Goal: Information Seeking & Learning: Understand process/instructions

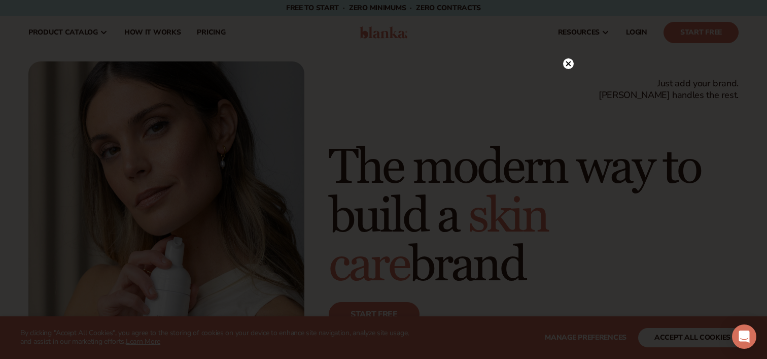
click at [568, 63] on icon at bounding box center [568, 63] width 5 height 5
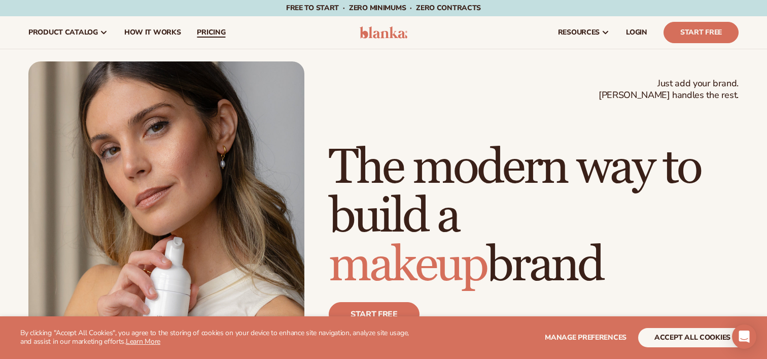
click at [198, 29] on span "pricing" at bounding box center [211, 32] width 28 height 8
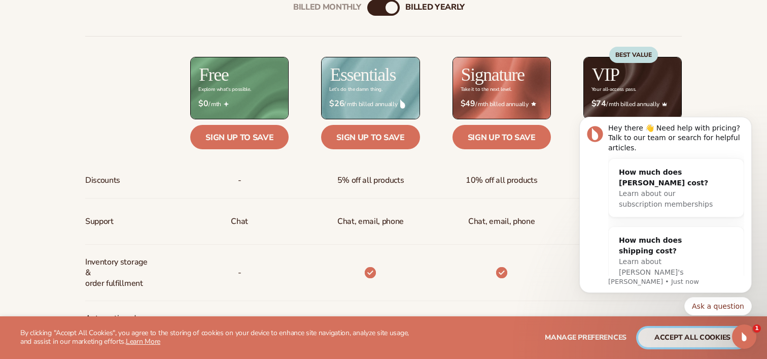
click at [664, 335] on button "accept all cookies" at bounding box center [692, 337] width 109 height 19
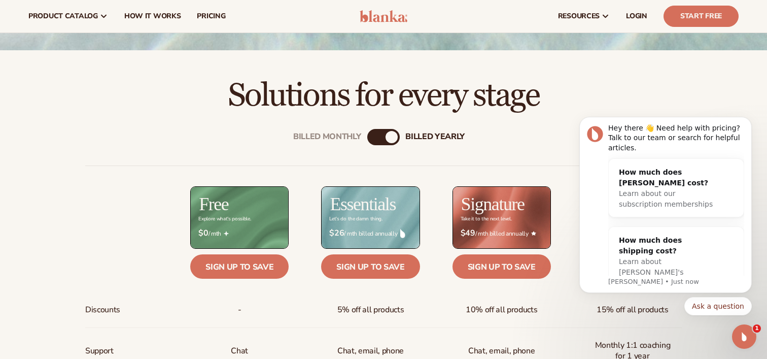
scroll to position [221, 0]
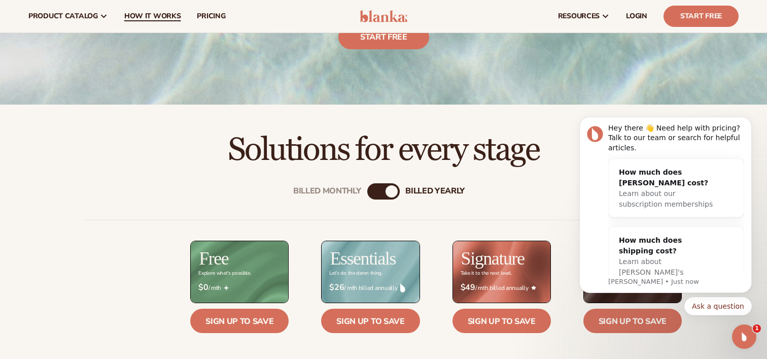
click at [156, 19] on span "How It Works" at bounding box center [152, 16] width 57 height 8
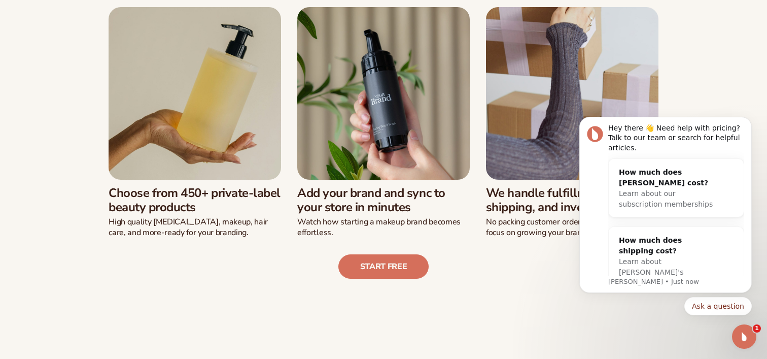
scroll to position [309, 0]
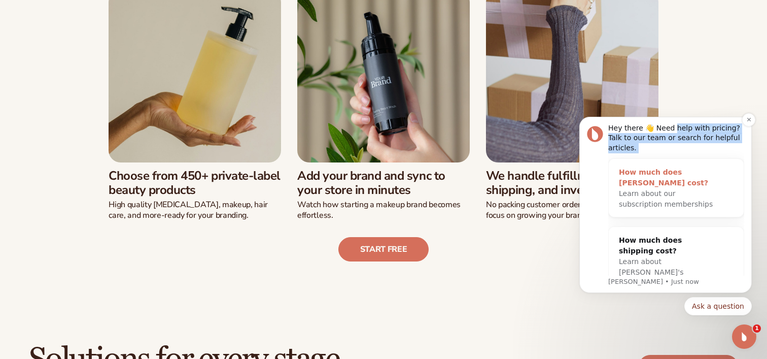
drag, startPoint x: 670, startPoint y: 126, endPoint x: 648, endPoint y: 152, distance: 33.5
click at [648, 152] on div "Hey there 👋 Need help with pricing? Talk to our team or search for helpful arti…" at bounding box center [676, 204] width 136 height 162
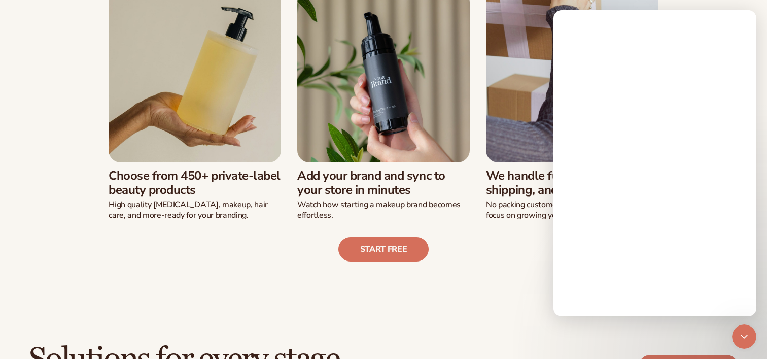
scroll to position [0, 0]
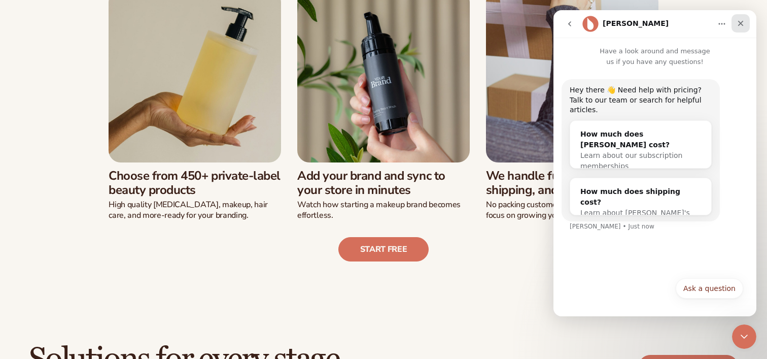
click at [742, 25] on icon "Close" at bounding box center [741, 24] width 6 height 6
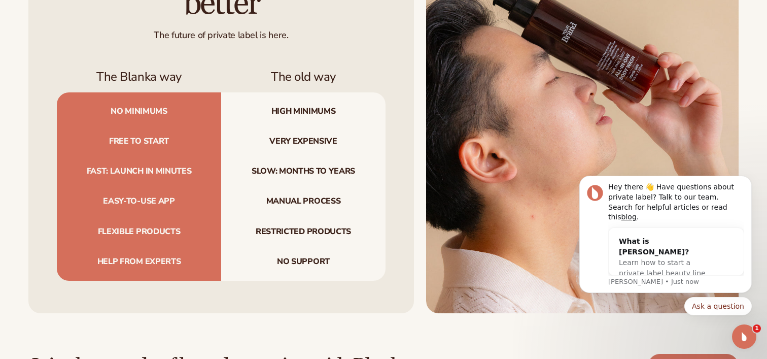
scroll to position [1093, 0]
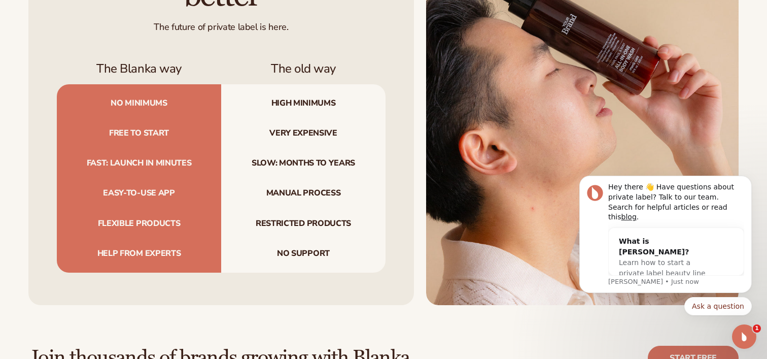
click at [539, 53] on img at bounding box center [582, 108] width 313 height 393
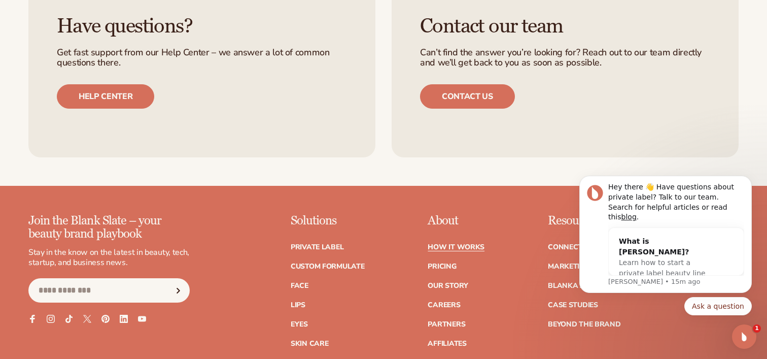
scroll to position [2180, 0]
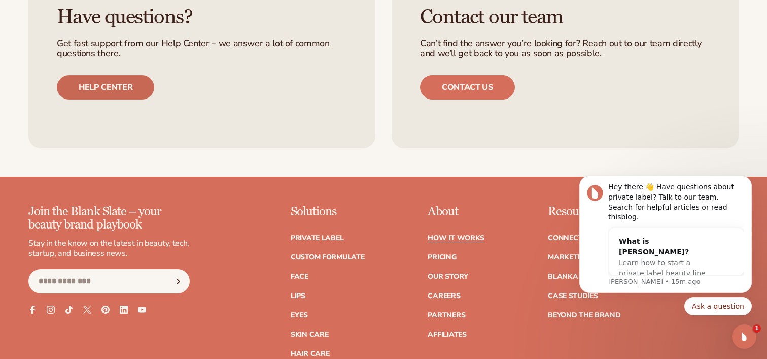
click at [136, 79] on link "Help center" at bounding box center [105, 87] width 97 height 24
